Goal: Task Accomplishment & Management: Use online tool/utility

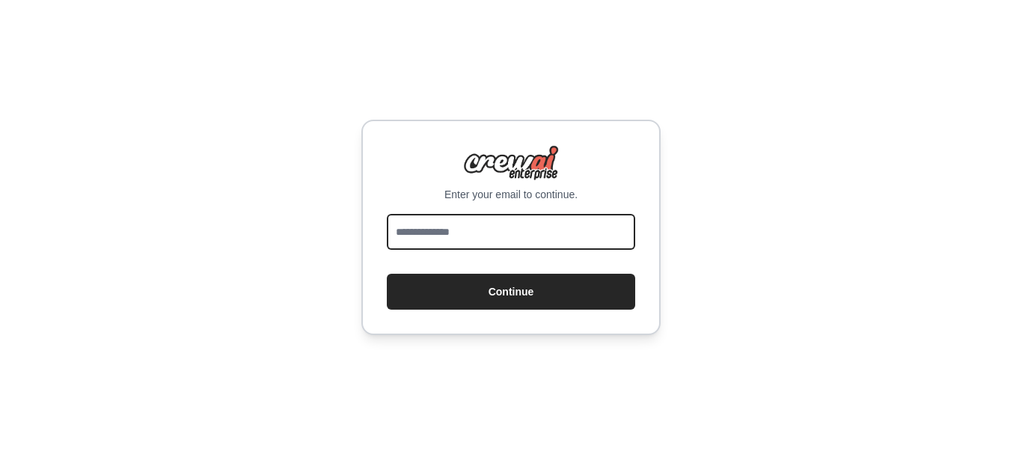
drag, startPoint x: 0, startPoint y: 0, endPoint x: 447, endPoint y: 233, distance: 504.5
click at [447, 233] on input "email" at bounding box center [511, 232] width 248 height 36
type input "**********"
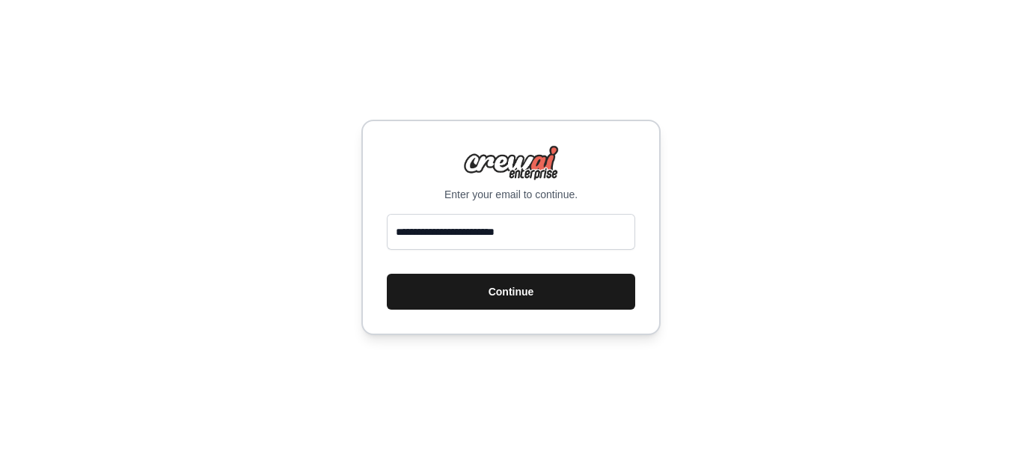
click at [503, 279] on button "Continue" at bounding box center [511, 292] width 248 height 36
click at [504, 289] on button "Continue" at bounding box center [511, 292] width 248 height 36
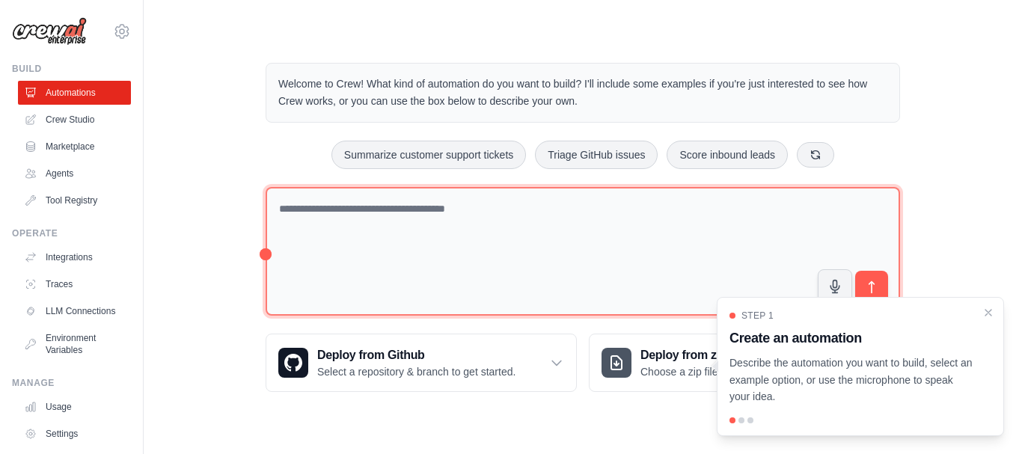
click at [417, 213] on textarea at bounding box center [583, 251] width 634 height 129
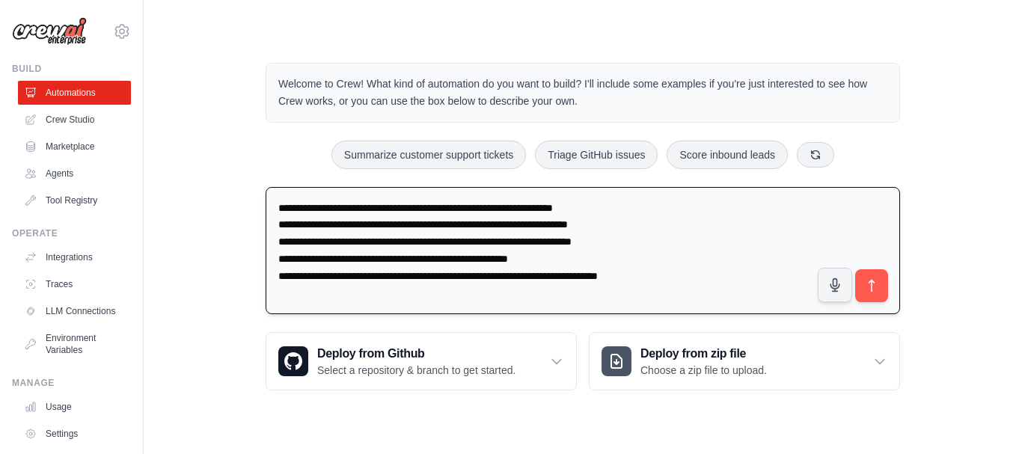
click at [617, 240] on textarea "**********" at bounding box center [583, 251] width 634 height 128
click at [687, 280] on textarea "**********" at bounding box center [583, 251] width 634 height 128
click at [698, 278] on textarea "**********" at bounding box center [583, 251] width 634 height 128
type textarea "**********"
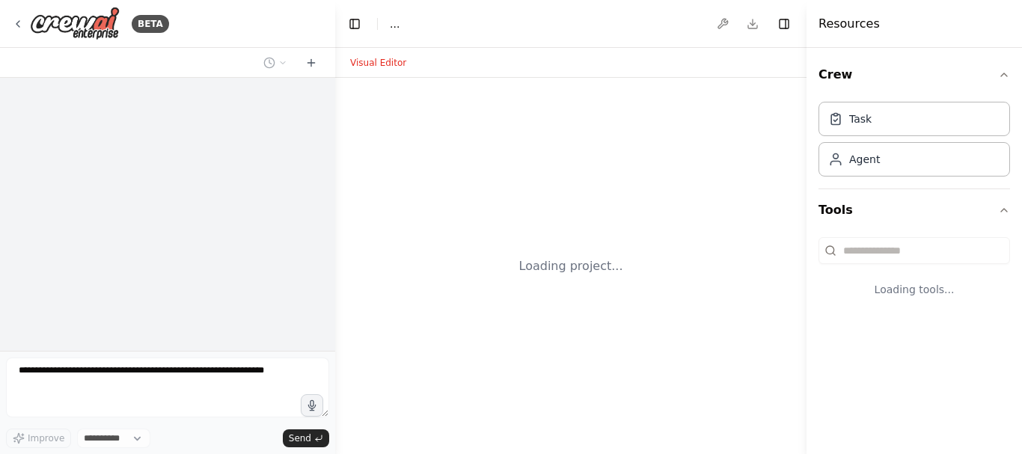
select select "****"
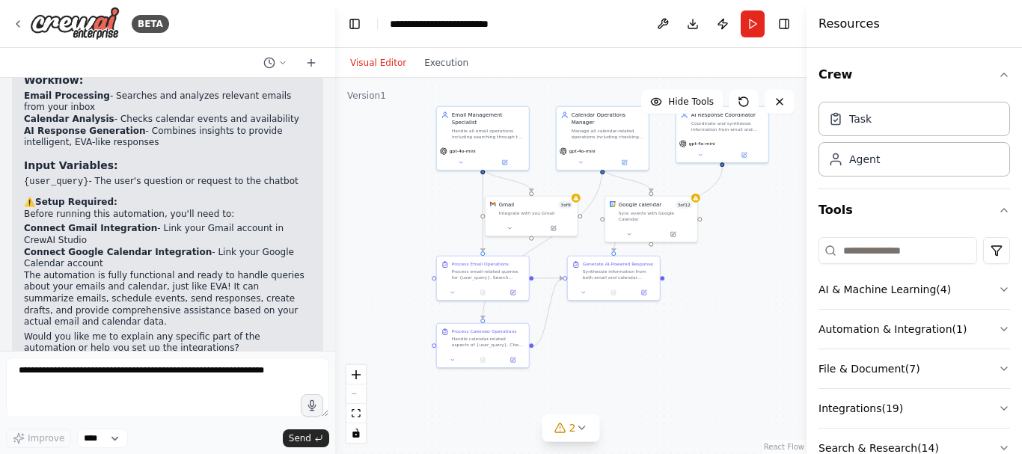
drag, startPoint x: 455, startPoint y: 338, endPoint x: 375, endPoint y: 201, distance: 158.6
click at [375, 201] on div ".deletable-edge-delete-btn { width: 20px; height: 20px; border: 0px solid #ffff…" at bounding box center [570, 266] width 471 height 376
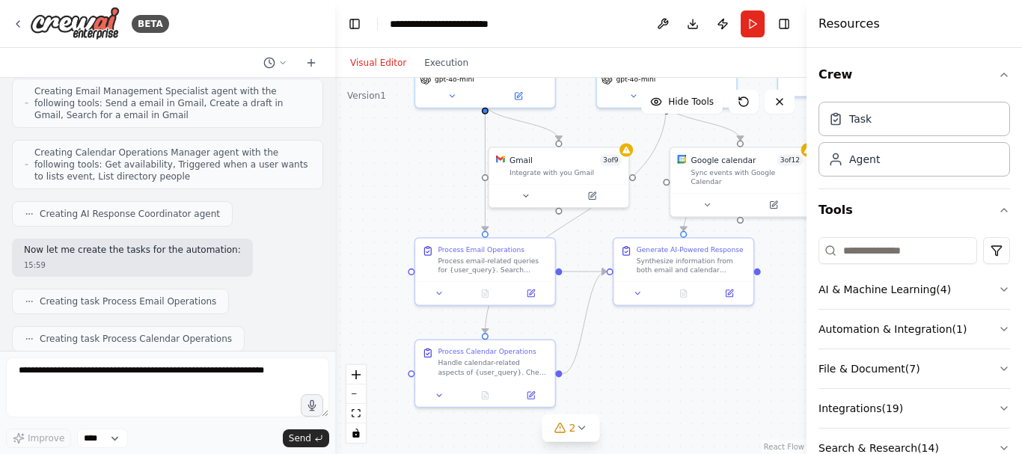
scroll to position [738, 0]
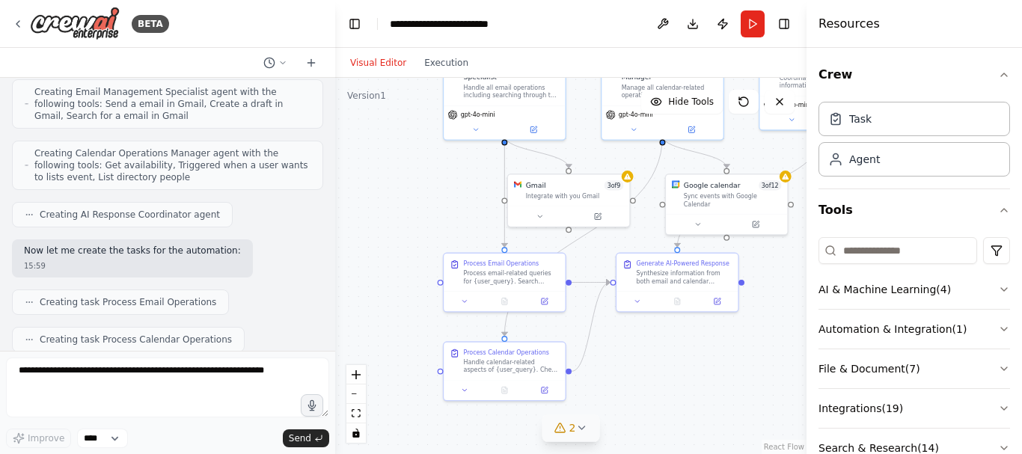
click at [592, 428] on button "2" at bounding box center [571, 428] width 58 height 28
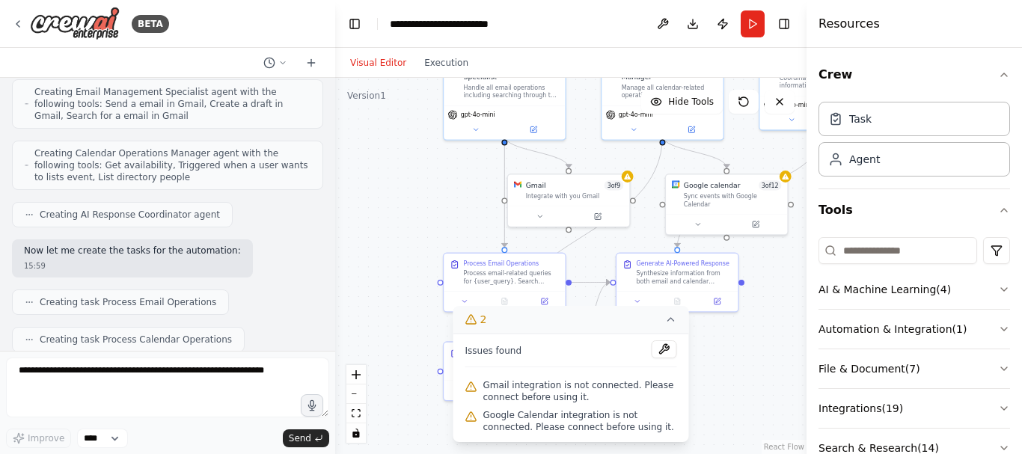
click at [672, 321] on icon at bounding box center [671, 319] width 6 height 3
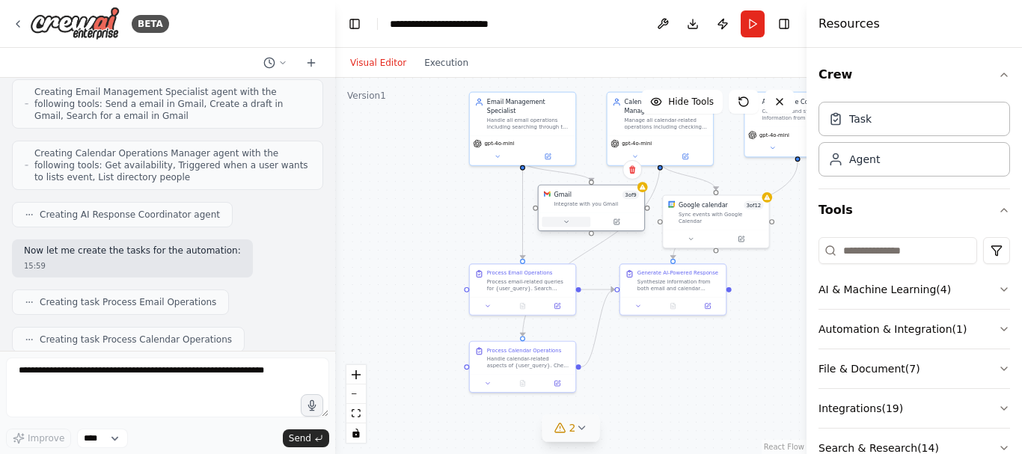
drag, startPoint x: 546, startPoint y: 227, endPoint x: 557, endPoint y: 217, distance: 15.3
click at [557, 217] on button at bounding box center [566, 222] width 49 height 10
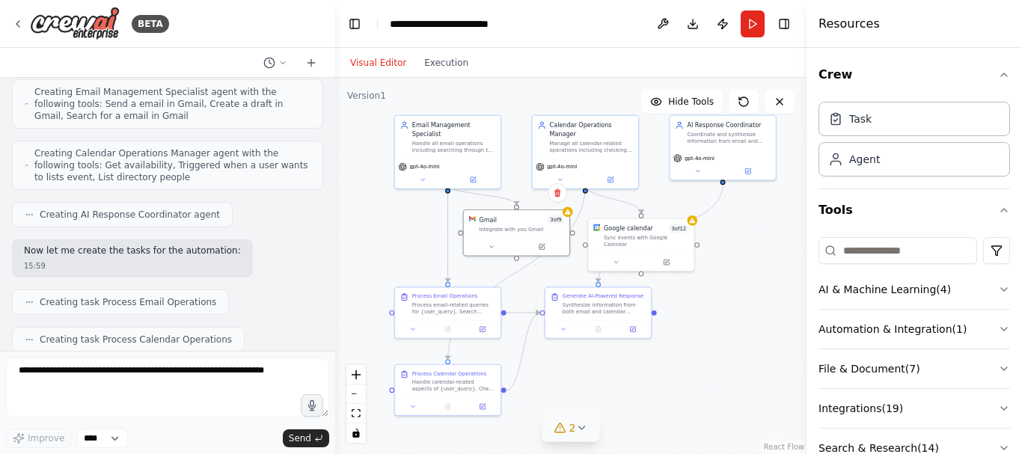
drag, startPoint x: 503, startPoint y: 212, endPoint x: 429, endPoint y: 235, distance: 78.3
click at [429, 235] on div ".deletable-edge-delete-btn { width: 20px; height: 20px; border: 0px solid #ffff…" at bounding box center [570, 266] width 471 height 376
click at [740, 105] on icon at bounding box center [743, 101] width 9 height 9
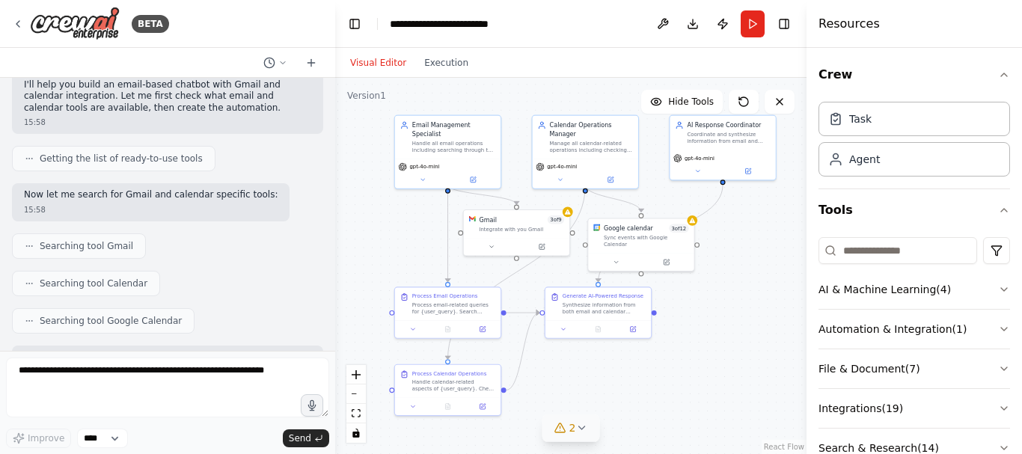
scroll to position [0, 0]
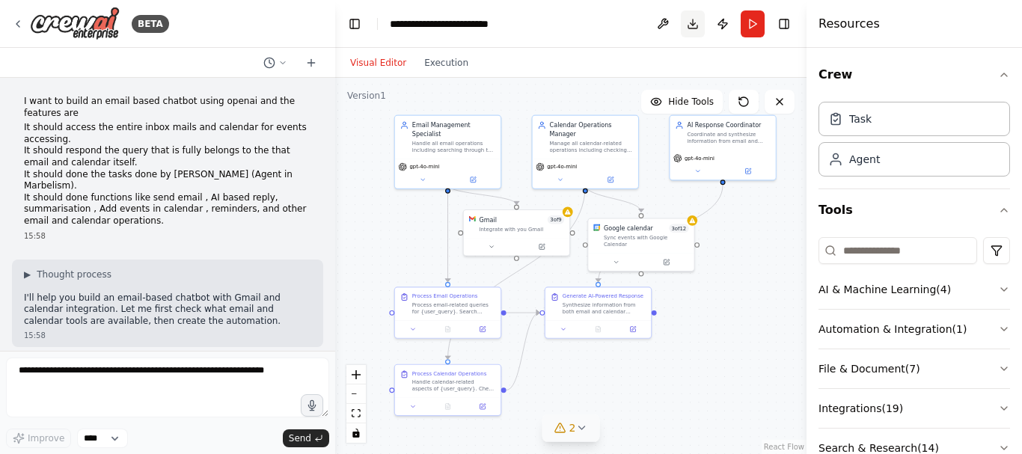
click at [696, 27] on button "Download" at bounding box center [693, 23] width 24 height 27
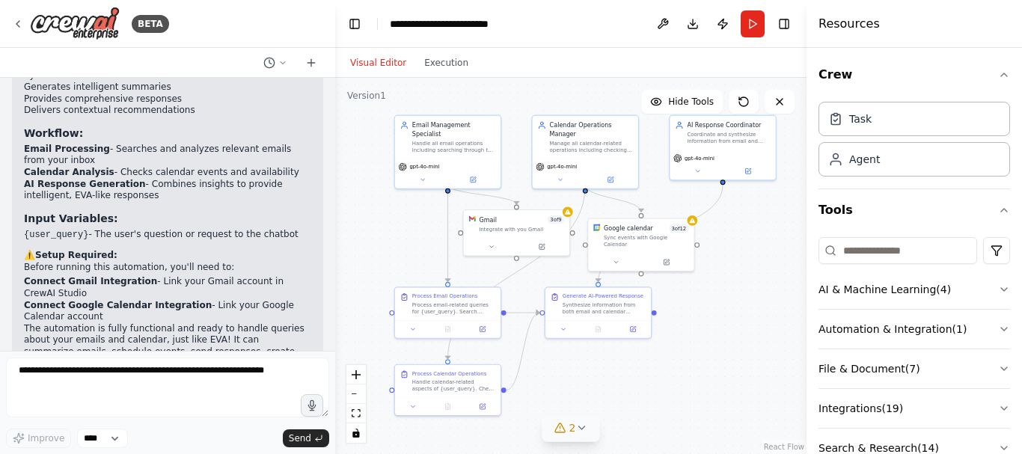
scroll to position [1561, 0]
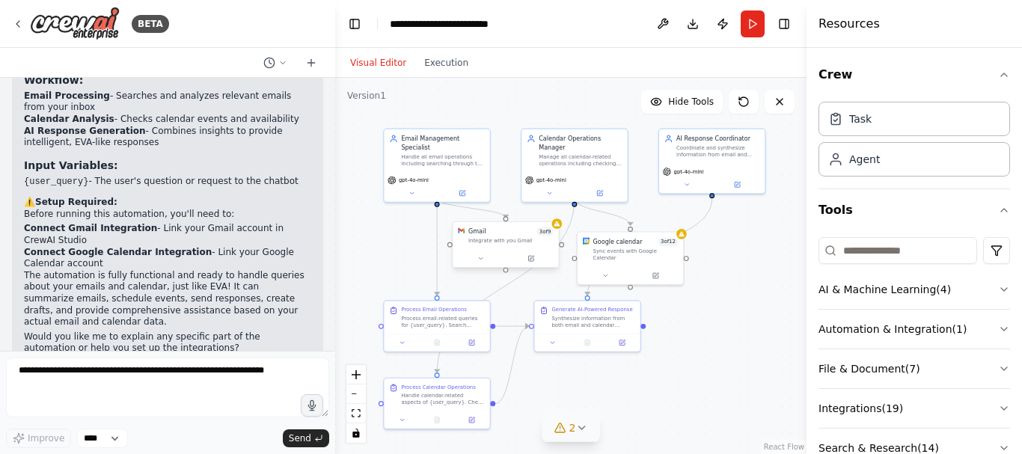
click at [507, 238] on div "Integrate with you Gmail" at bounding box center [510, 240] width 85 height 7
click at [555, 229] on div "Gmail 3 of 9 Integrate with you Gmail" at bounding box center [505, 236] width 105 height 28
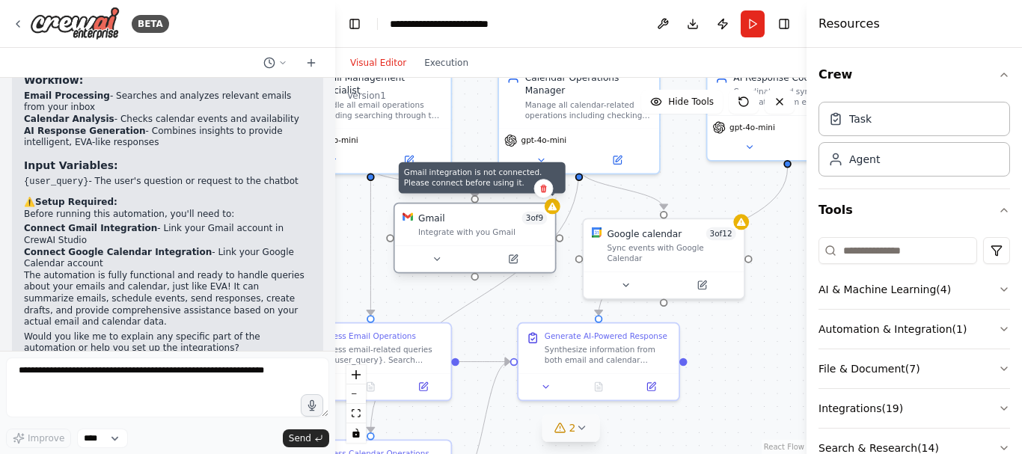
click at [554, 212] on div at bounding box center [553, 206] width 16 height 16
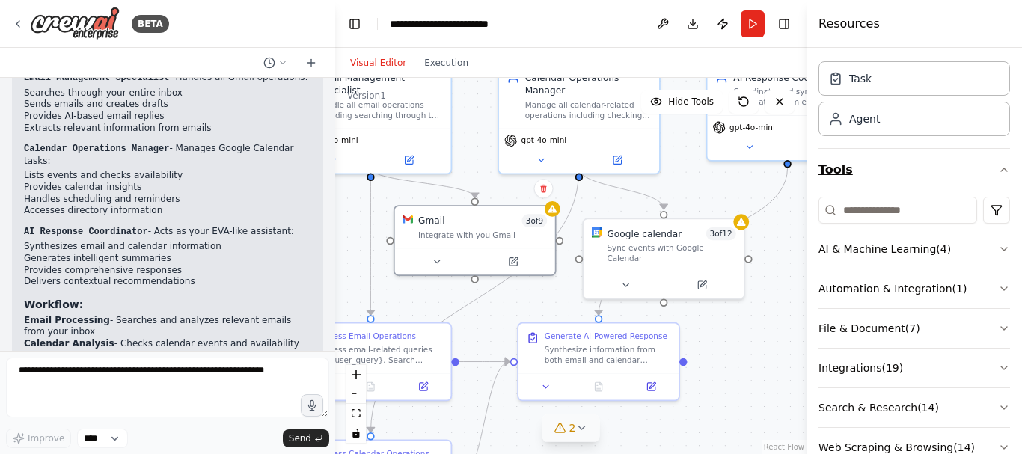
scroll to position [78, 0]
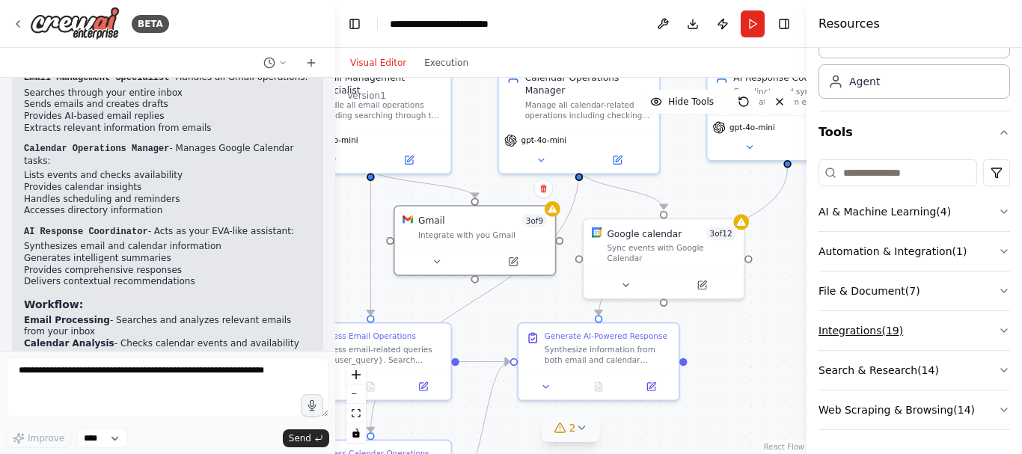
click at [900, 337] on button "Integrations ( 19 )" at bounding box center [913, 330] width 191 height 39
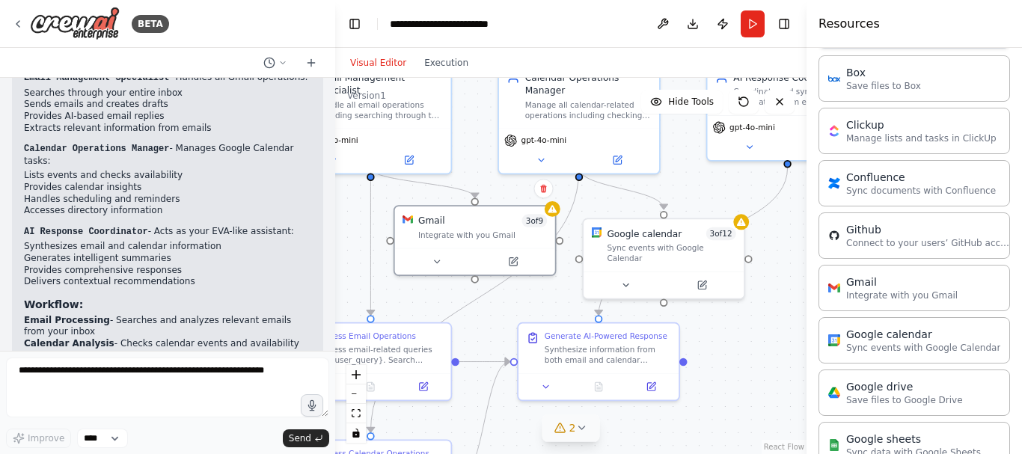
scroll to position [452, 0]
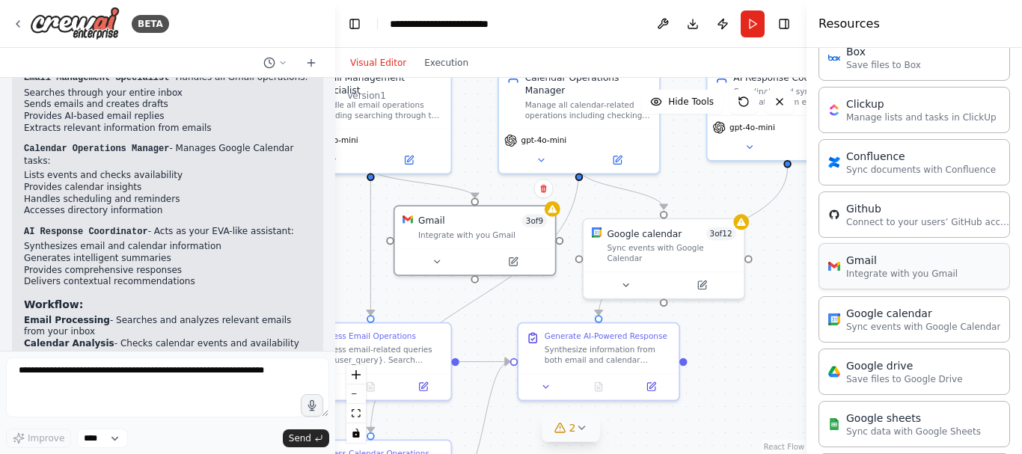
click at [899, 283] on div "Gmail Integrate with you Gmail" at bounding box center [913, 266] width 191 height 46
click at [851, 260] on div "Gmail" at bounding box center [901, 260] width 111 height 15
click at [850, 259] on div "Gmail" at bounding box center [901, 260] width 111 height 15
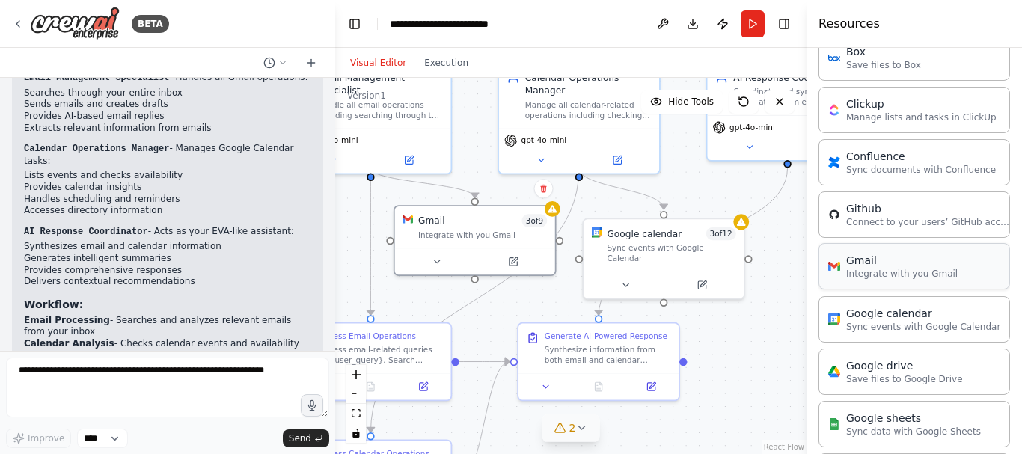
click at [850, 259] on div "Gmail" at bounding box center [901, 260] width 111 height 15
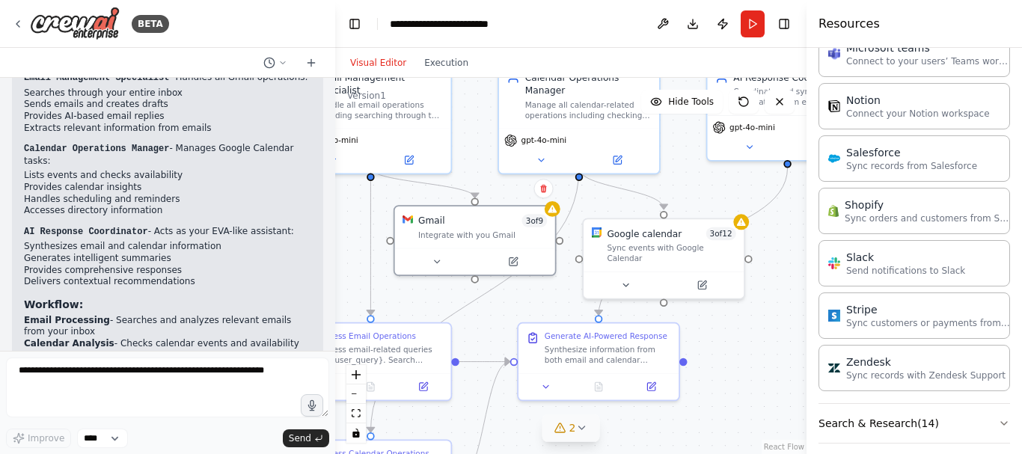
scroll to position [1085, 0]
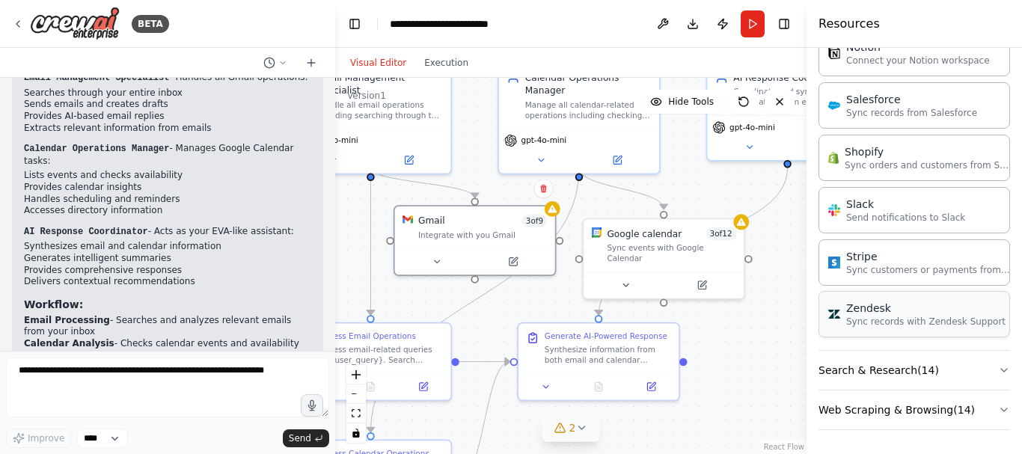
click at [896, 310] on div "Zendesk" at bounding box center [925, 308] width 159 height 15
click at [893, 280] on div "Stripe Sync customers or payments from Stripe" at bounding box center [913, 262] width 191 height 46
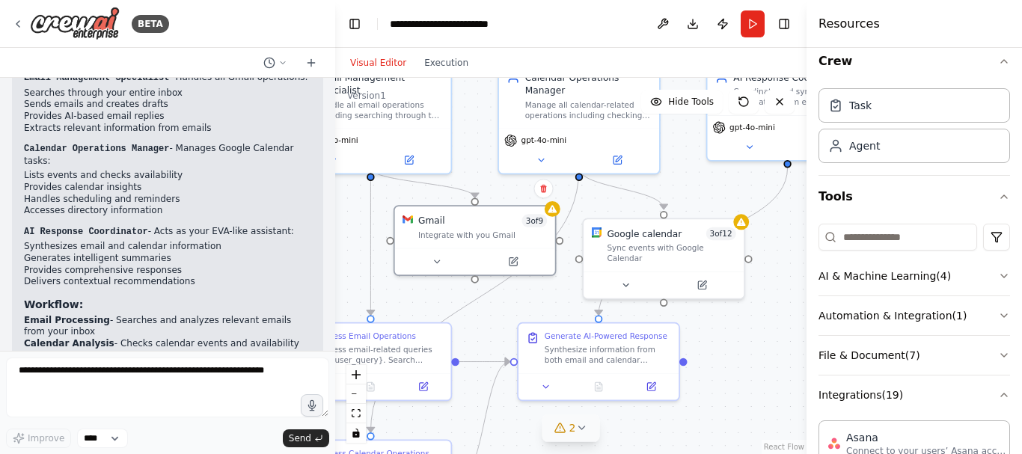
scroll to position [0, 0]
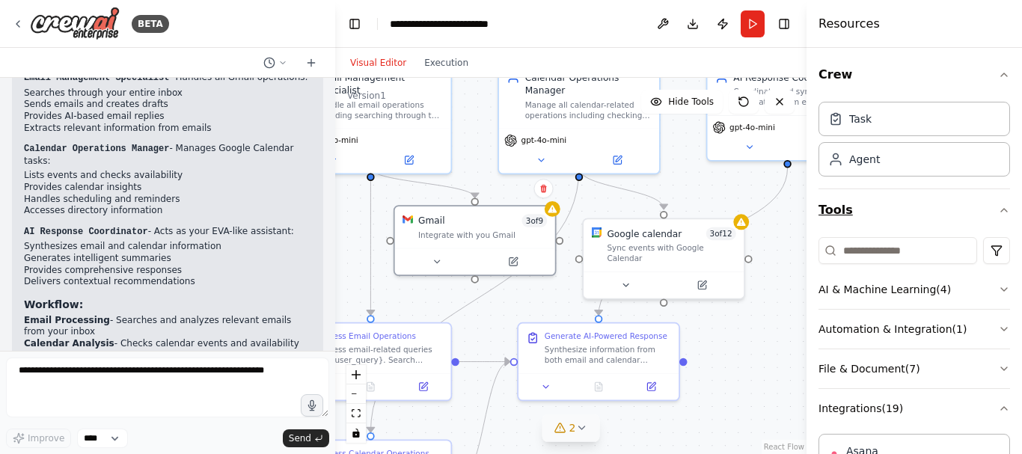
click at [898, 208] on button "Tools" at bounding box center [913, 210] width 191 height 42
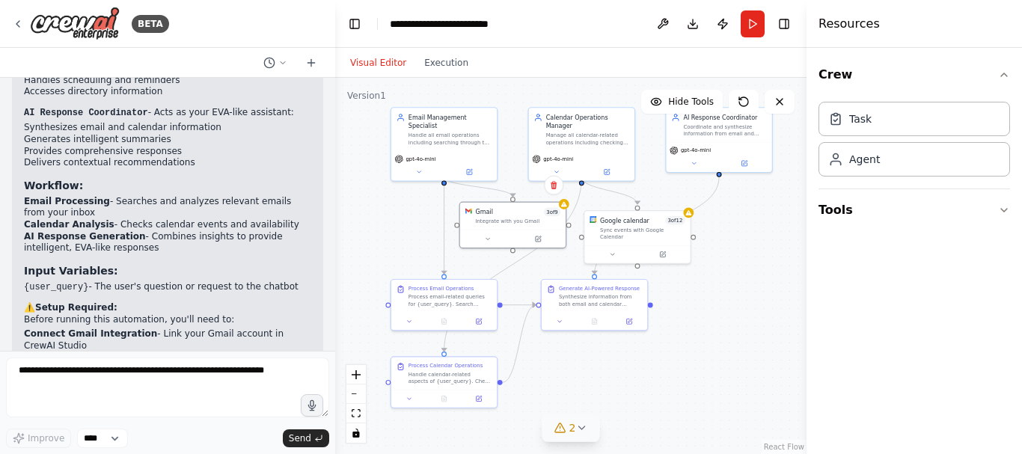
scroll to position [1486, 0]
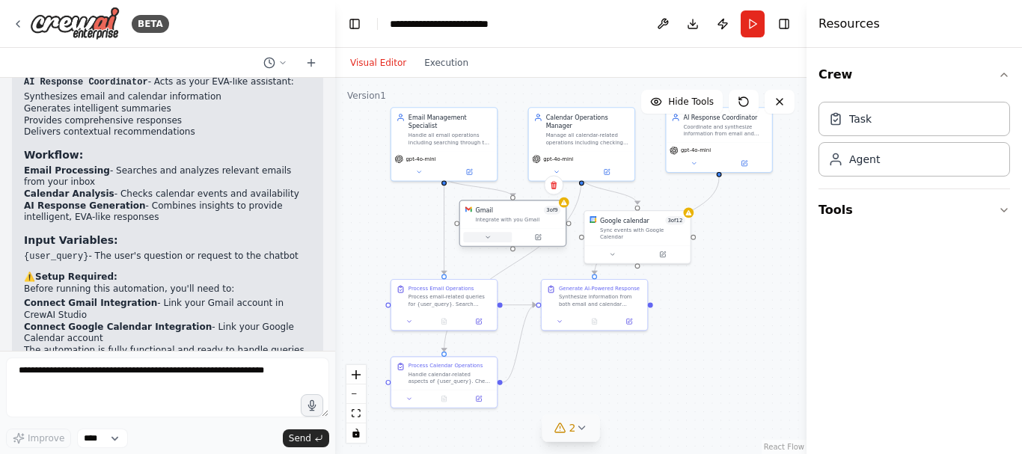
click at [480, 240] on button at bounding box center [487, 237] width 49 height 10
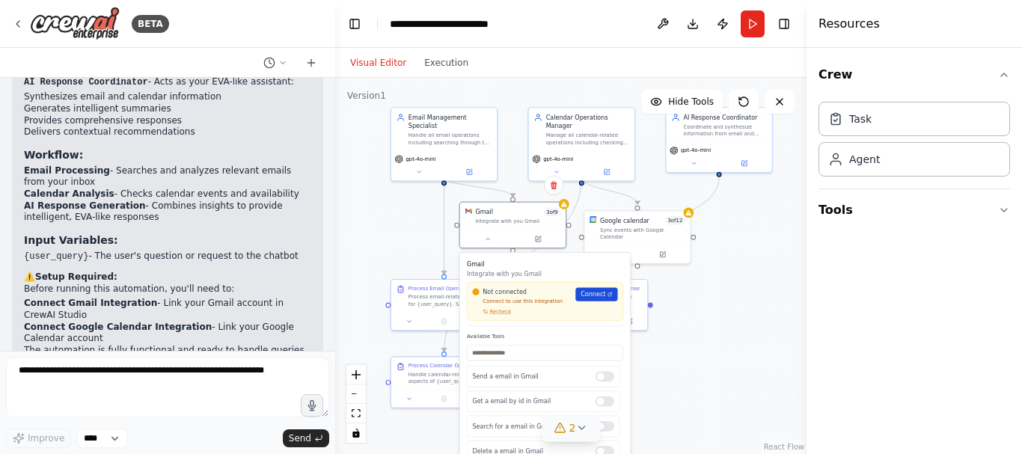
click at [594, 299] on link "Connect" at bounding box center [596, 293] width 42 height 13
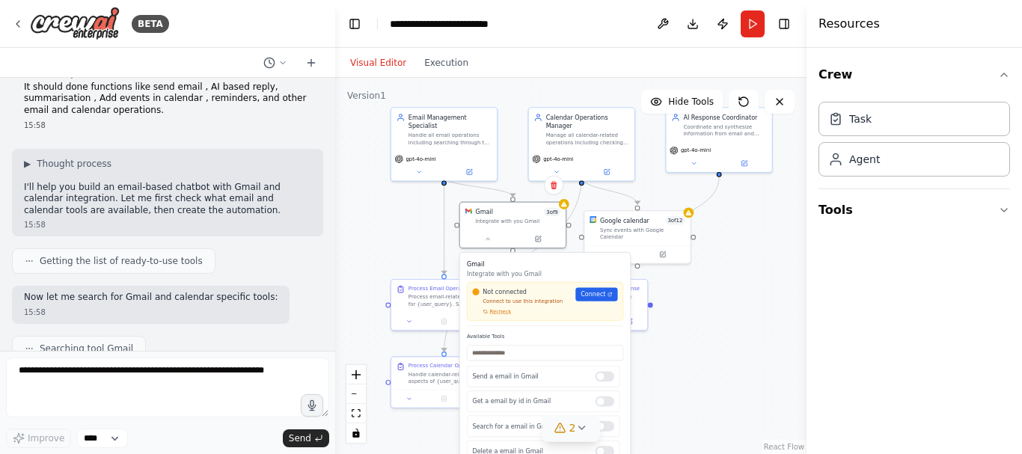
scroll to position [0, 0]
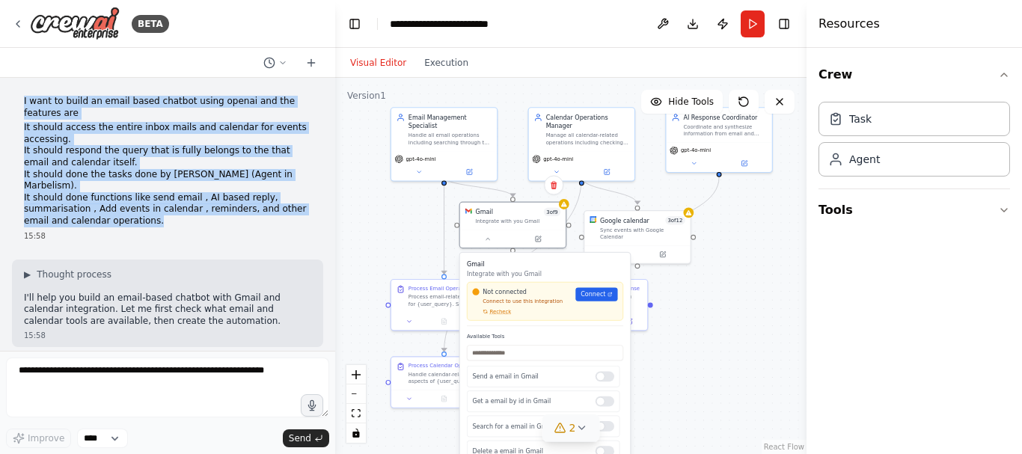
drag, startPoint x: 139, startPoint y: 207, endPoint x: 19, endPoint y: 102, distance: 159.0
click at [19, 102] on div "I want to build an email based chatbot using openai and the features are It sho…" at bounding box center [167, 169] width 311 height 158
copy div "I want to build an email based chatbot using openai and the features are It sho…"
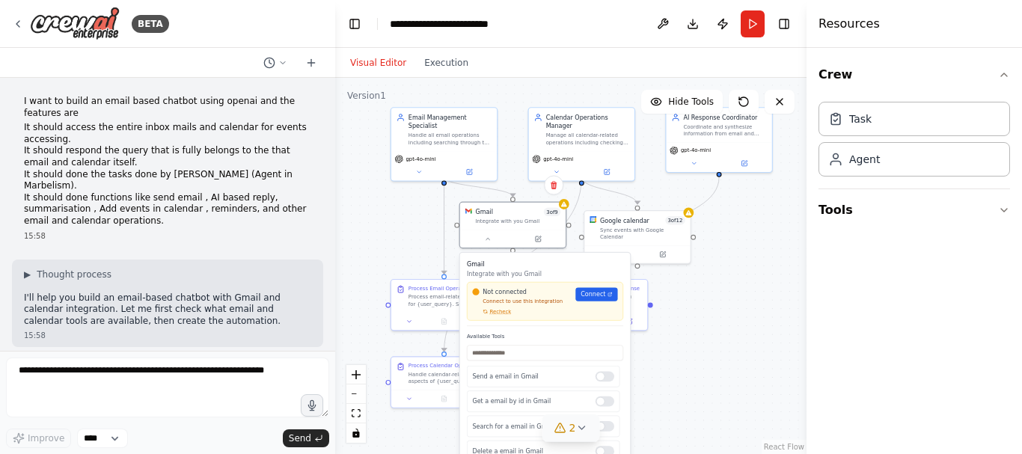
click at [269, 230] on div "15:58" at bounding box center [167, 235] width 287 height 11
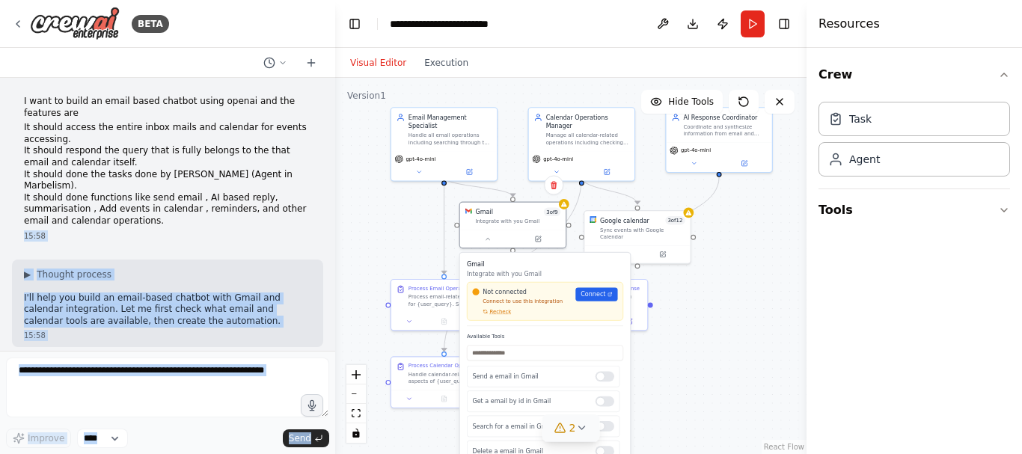
drag, startPoint x: 126, startPoint y: 210, endPoint x: 0, endPoint y: 81, distance: 180.4
click at [0, 81] on div "BETA I want to build an email based chatbot using openai and the features are I…" at bounding box center [167, 227] width 335 height 454
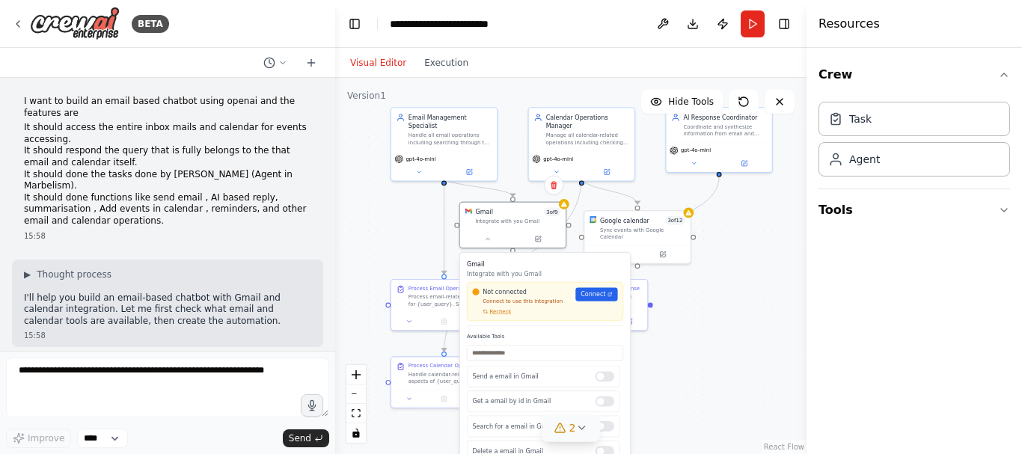
click at [16, 93] on div "I want to build an email based chatbot using openai and the features are It sho…" at bounding box center [167, 169] width 311 height 158
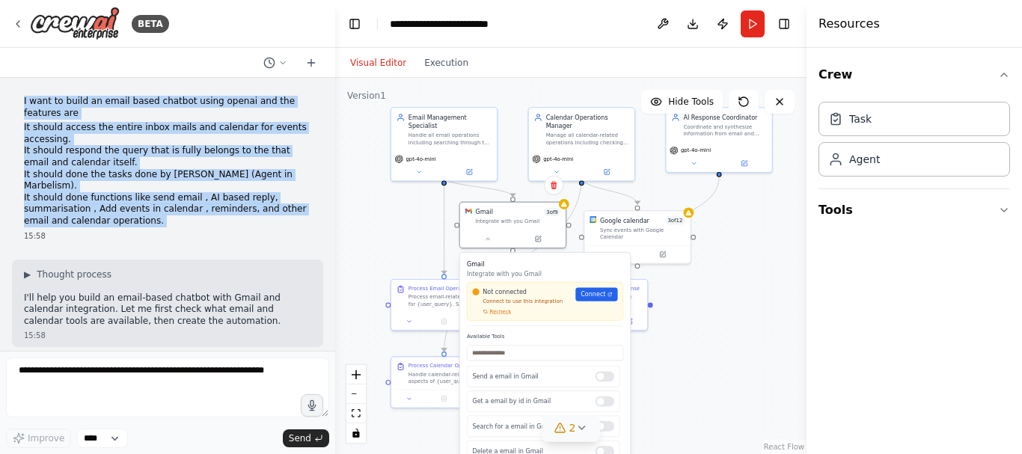
drag, startPoint x: 39, startPoint y: 114, endPoint x: 123, endPoint y: 214, distance: 130.5
click at [123, 214] on div "I want to build an email based chatbot using openai and the features are It sho…" at bounding box center [167, 169] width 311 height 158
copy div "I want to build an email based chatbot using openai and the features are It sho…"
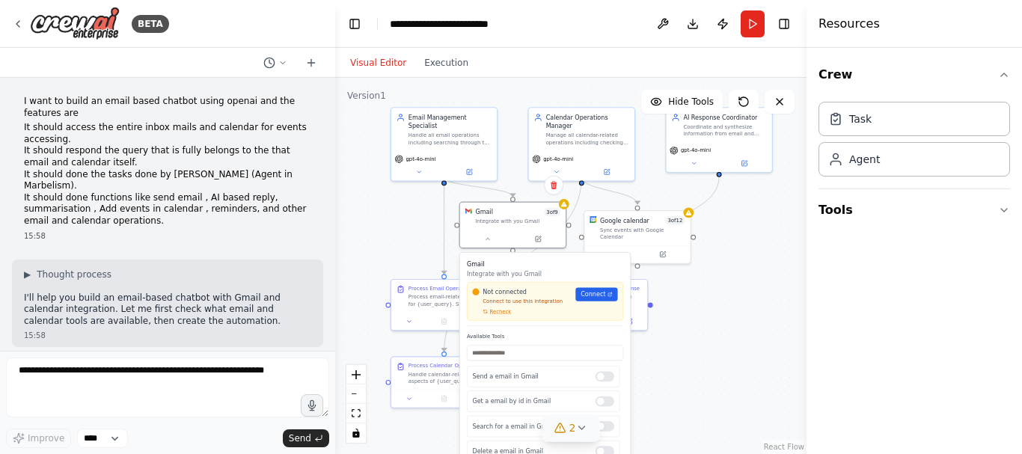
click at [321, 233] on div "I want to build an email based chatbot using openai and the features are It sho…" at bounding box center [167, 214] width 335 height 273
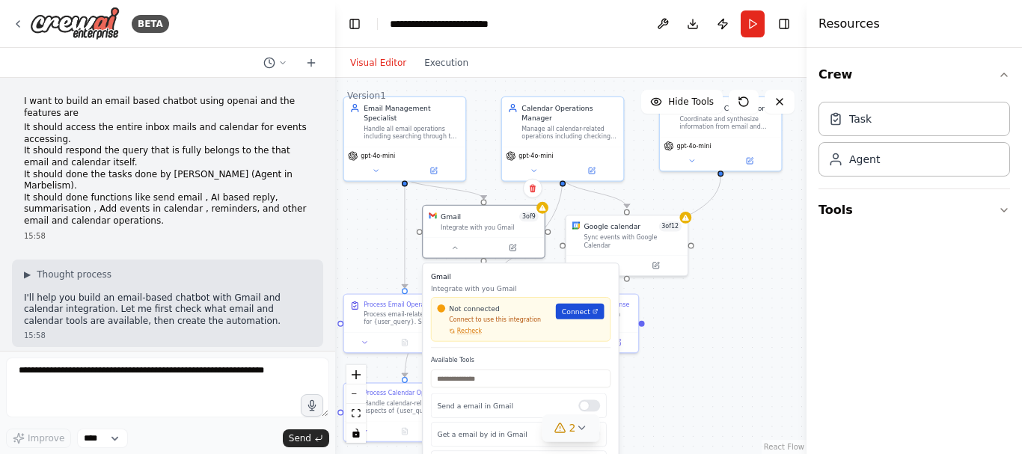
click at [582, 310] on span "Connect" at bounding box center [576, 312] width 28 height 10
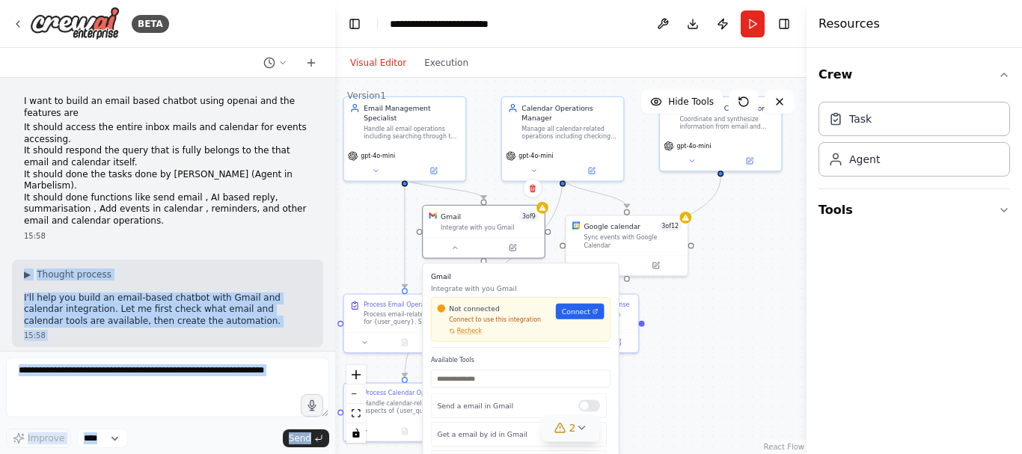
drag, startPoint x: 76, startPoint y: 226, endPoint x: 0, endPoint y: 124, distance: 126.7
click at [0, 124] on div "BETA I want to build an email based chatbot using openai and the features are I…" at bounding box center [167, 227] width 335 height 454
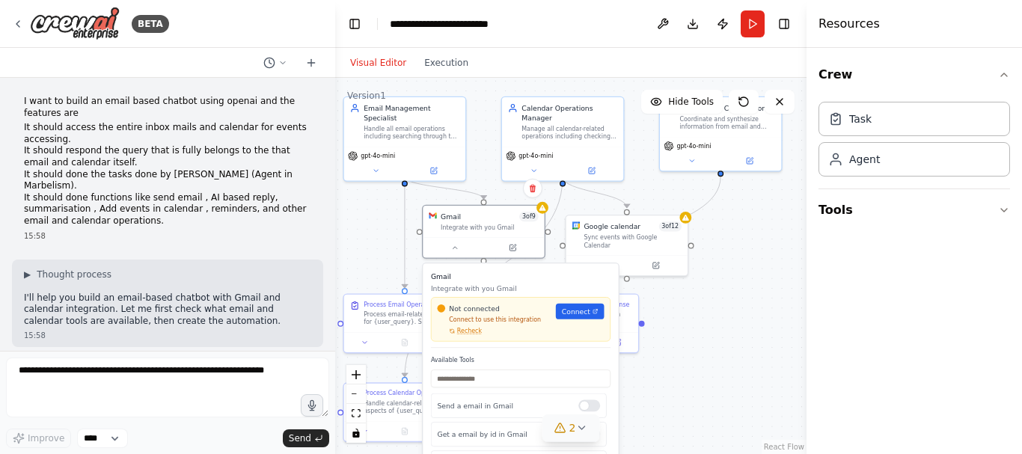
click at [129, 212] on li "It should done functions like send email , AI based reply, summarisation , Add …" at bounding box center [167, 209] width 287 height 35
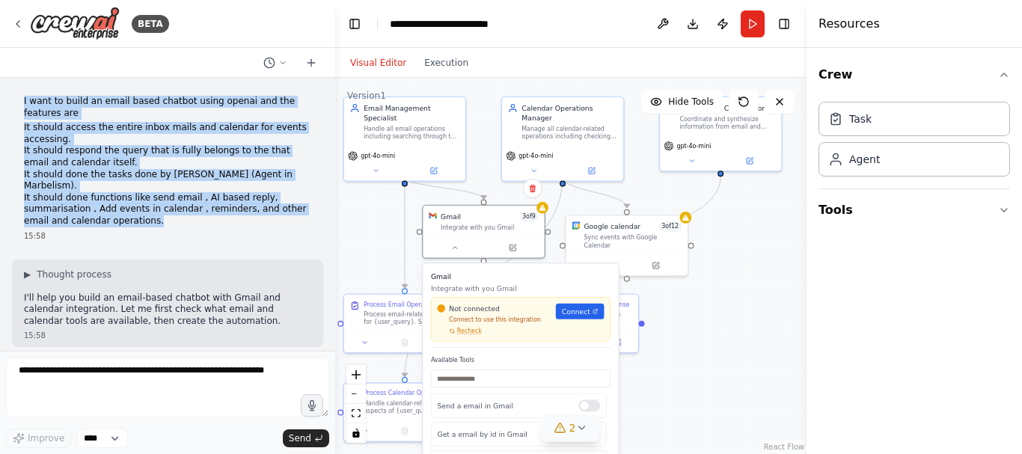
drag, startPoint x: 112, startPoint y: 209, endPoint x: 21, endPoint y: 96, distance: 145.8
click at [21, 96] on div "I want to build an email based chatbot using openai and the features are It sho…" at bounding box center [167, 169] width 311 height 158
copy div "I want to build an email based chatbot using openai and the features are It sho…"
click at [262, 192] on li "It should done functions like send email , AI based reply, summarisation , Add …" at bounding box center [167, 209] width 287 height 35
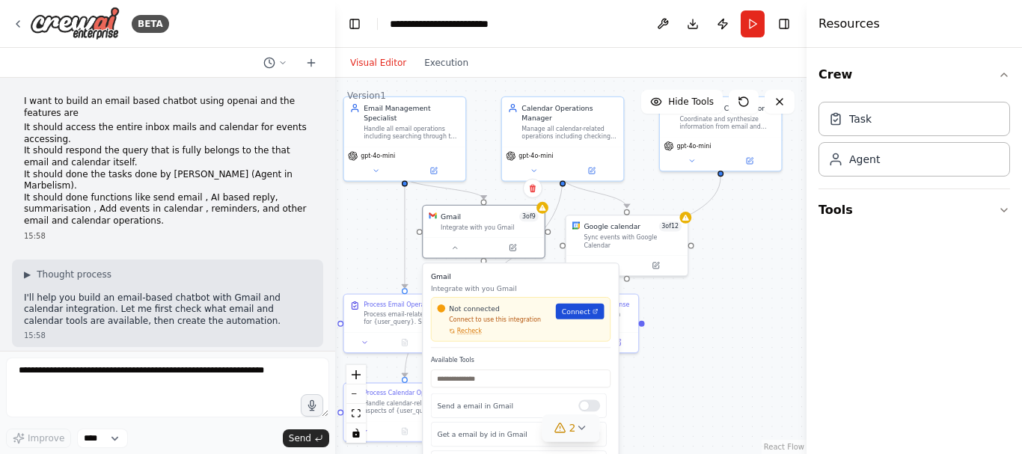
click at [588, 318] on link "Connect" at bounding box center [580, 312] width 49 height 16
click at [572, 312] on span "Connect" at bounding box center [576, 312] width 28 height 10
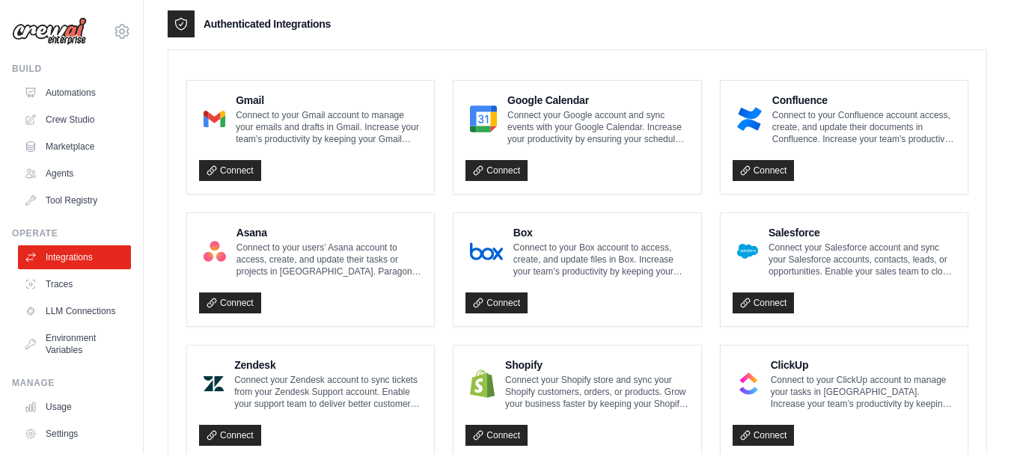
scroll to position [374, 0]
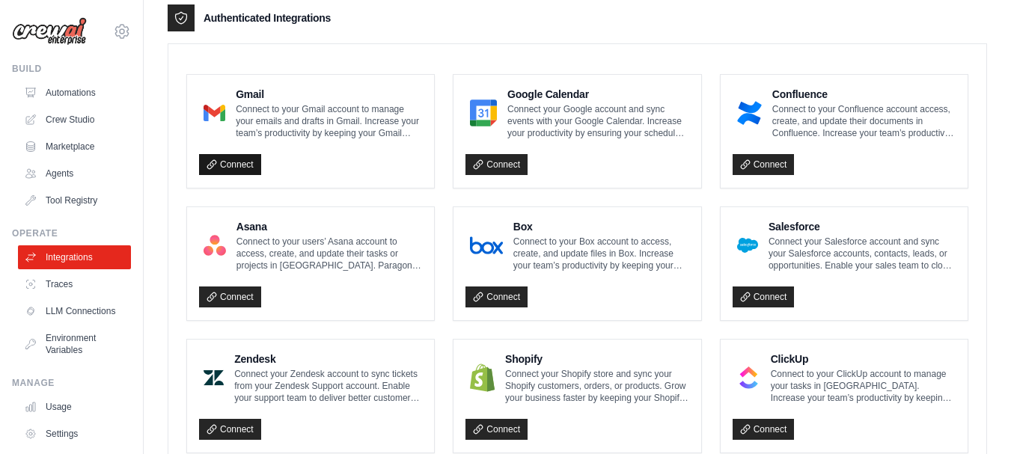
click at [203, 168] on link "Connect" at bounding box center [230, 164] width 62 height 21
click at [584, 161] on div "Connect" at bounding box center [576, 160] width 223 height 31
click at [523, 165] on link "Connect" at bounding box center [496, 164] width 62 height 21
click at [502, 169] on link "Connect" at bounding box center [496, 164] width 62 height 21
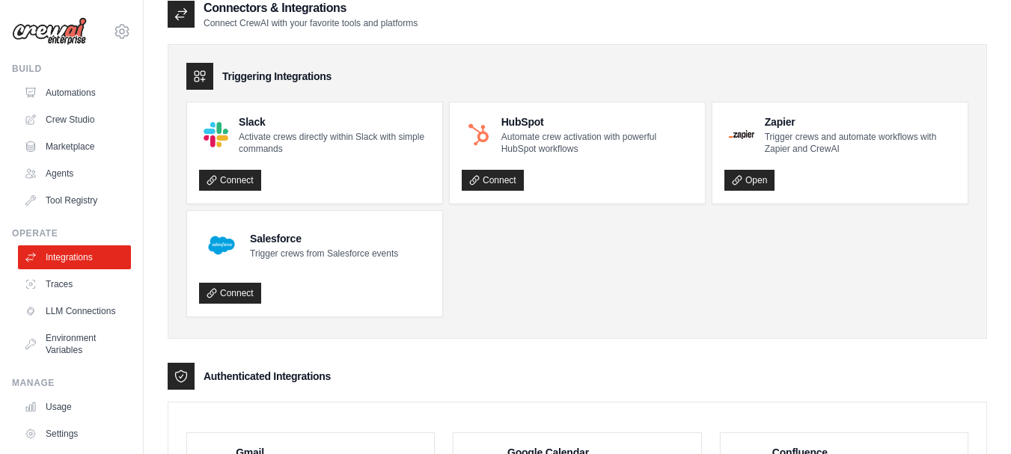
scroll to position [0, 0]
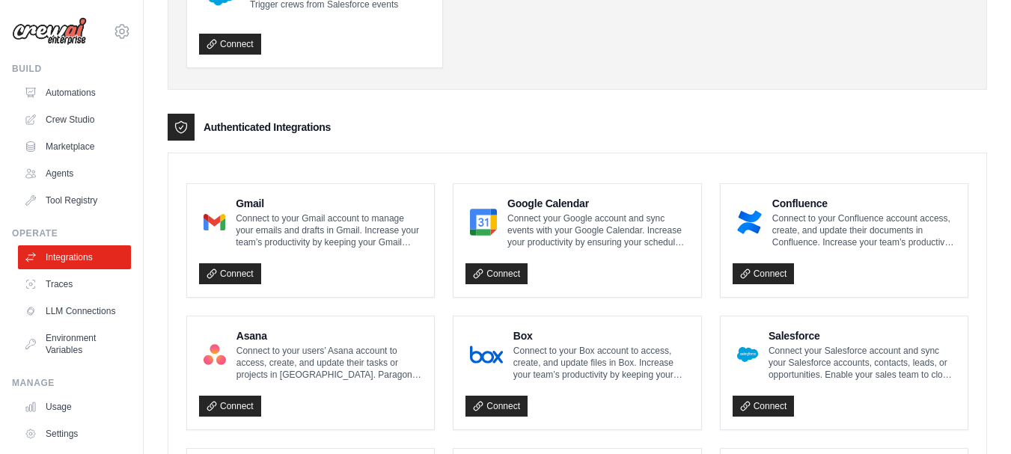
scroll to position [299, 0]
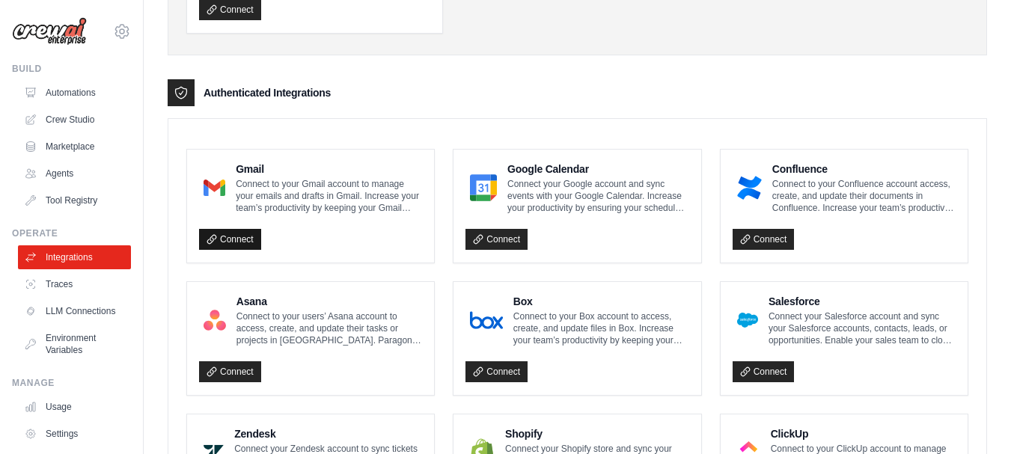
click at [250, 244] on link "Connect" at bounding box center [230, 239] width 62 height 21
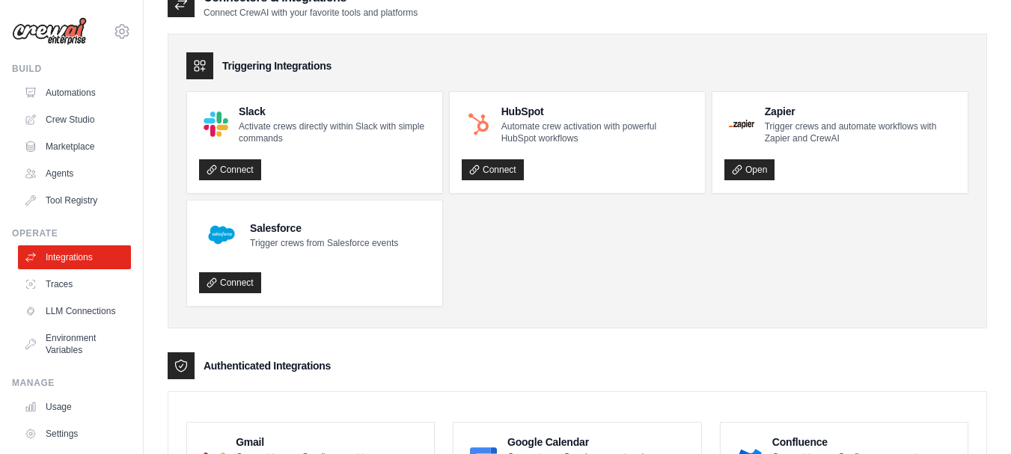
scroll to position [0, 0]
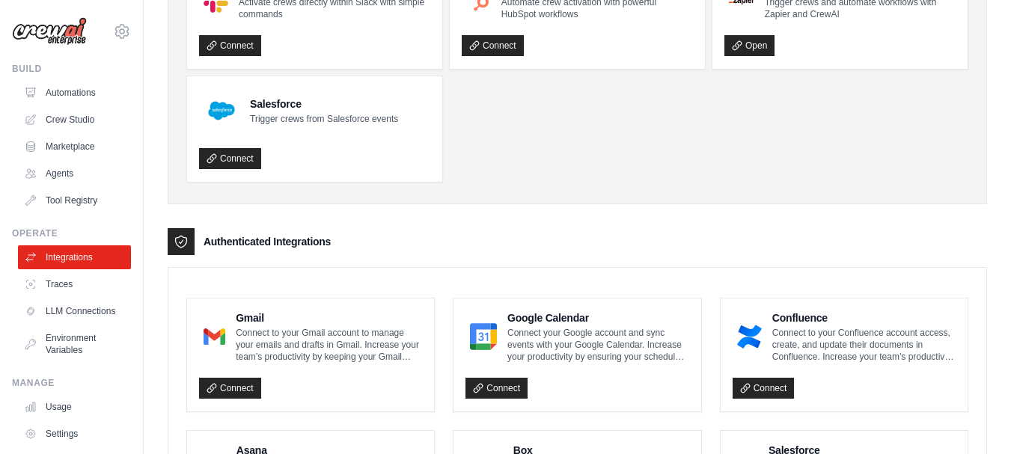
scroll to position [150, 0]
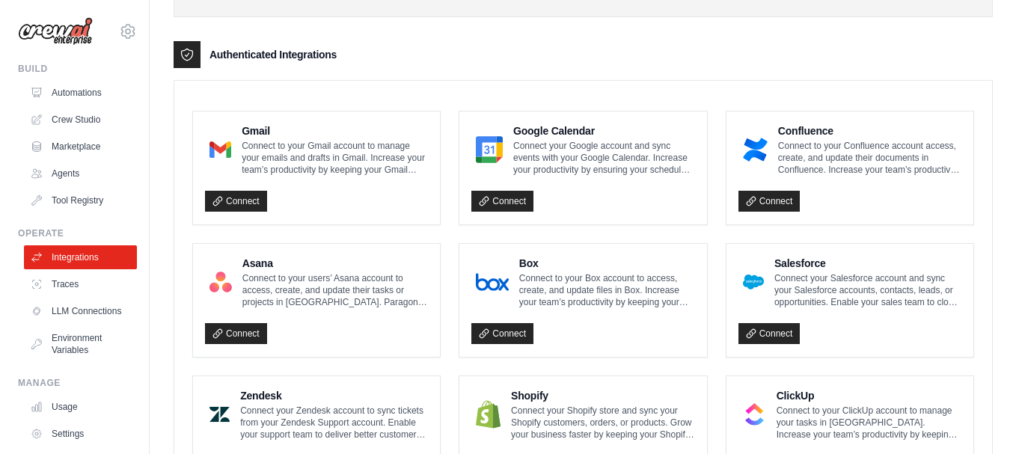
scroll to position [374, 0]
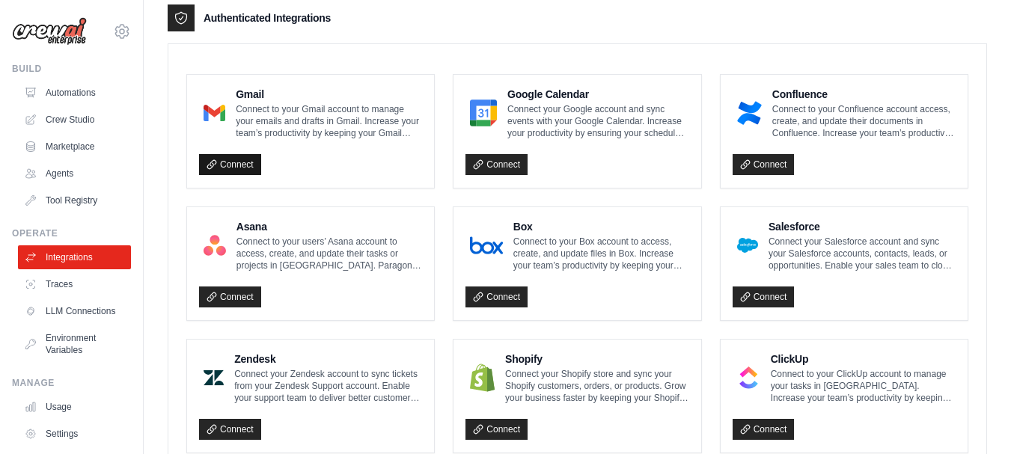
click at [237, 165] on link "Connect" at bounding box center [230, 164] width 62 height 21
